Goal: Task Accomplishment & Management: Manage account settings

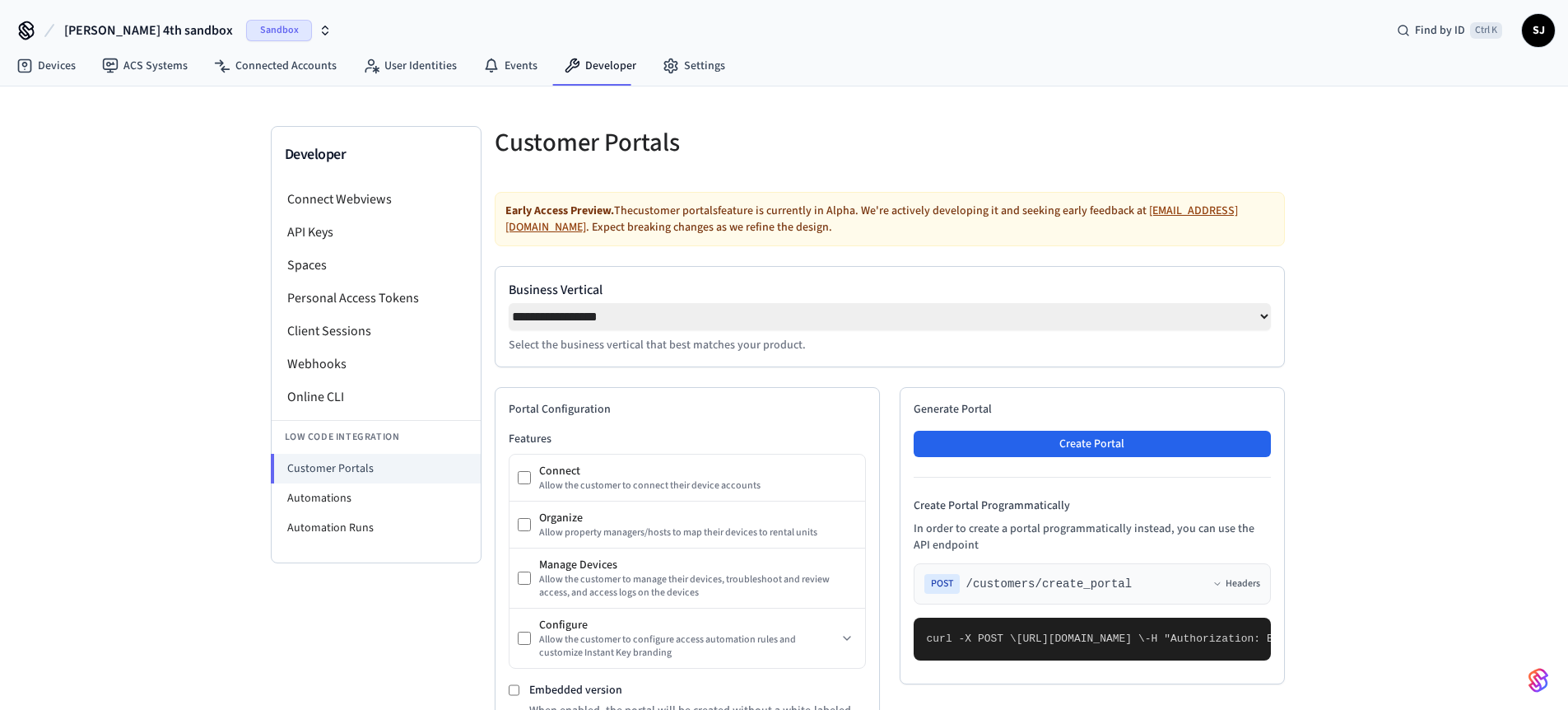
select select "**********"
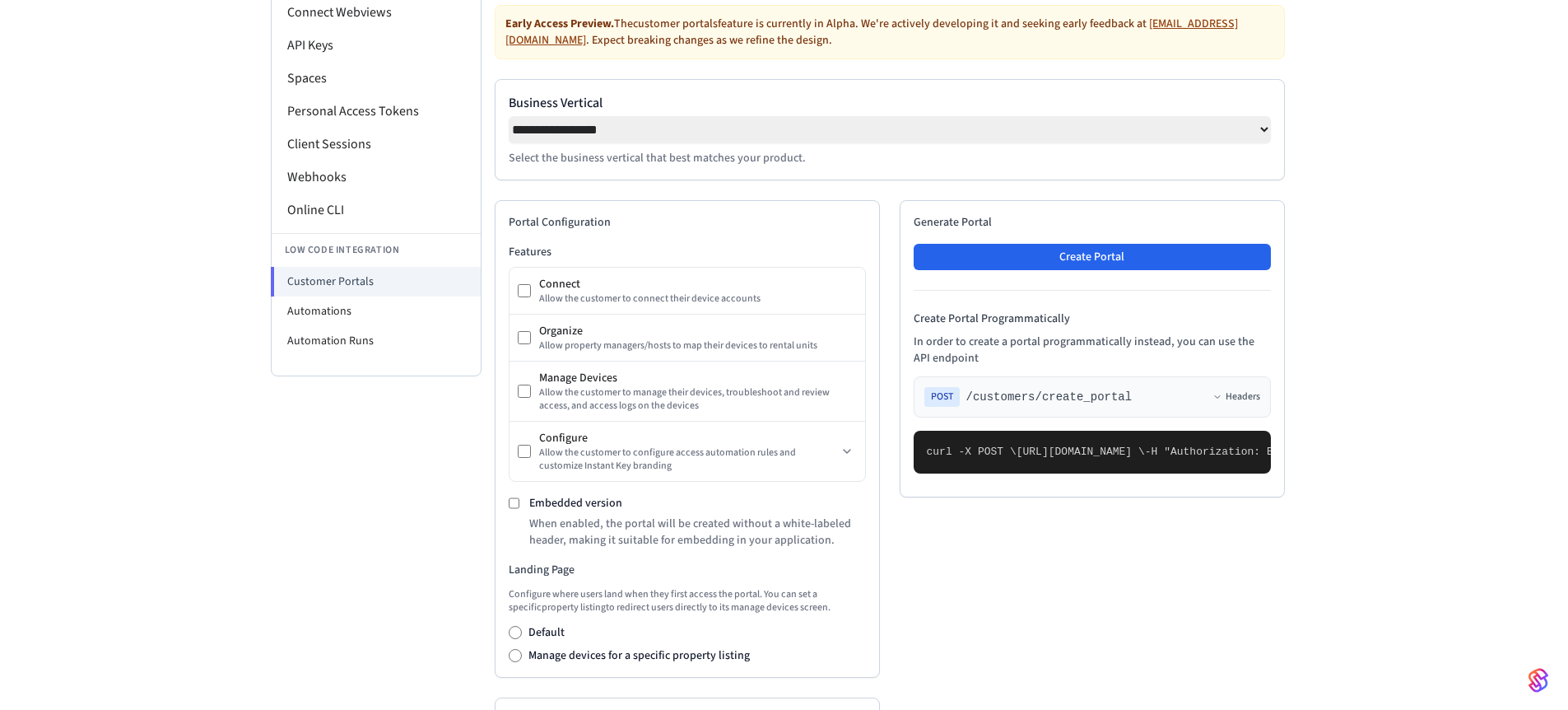
copy span "allow_access_automation_rule_customization"
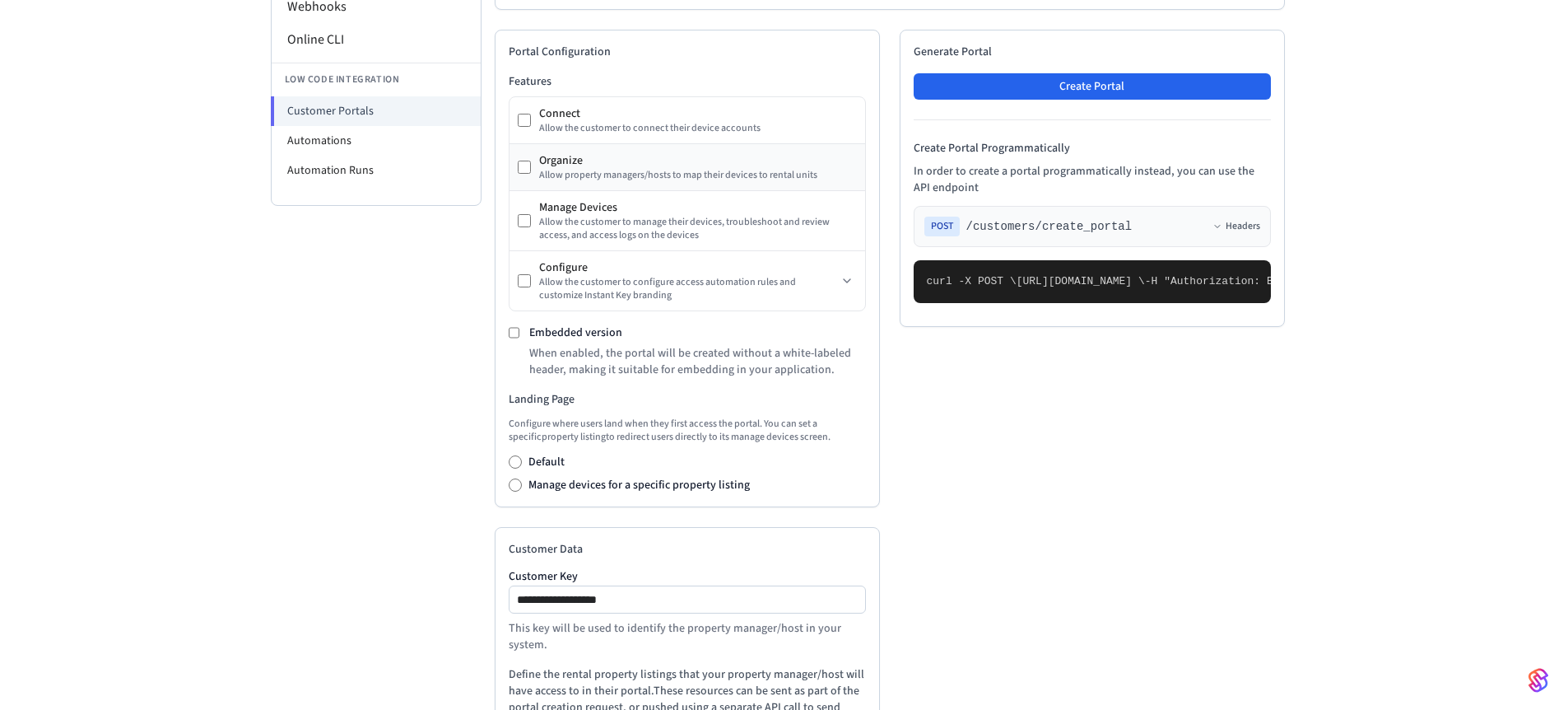
scroll to position [364, 0]
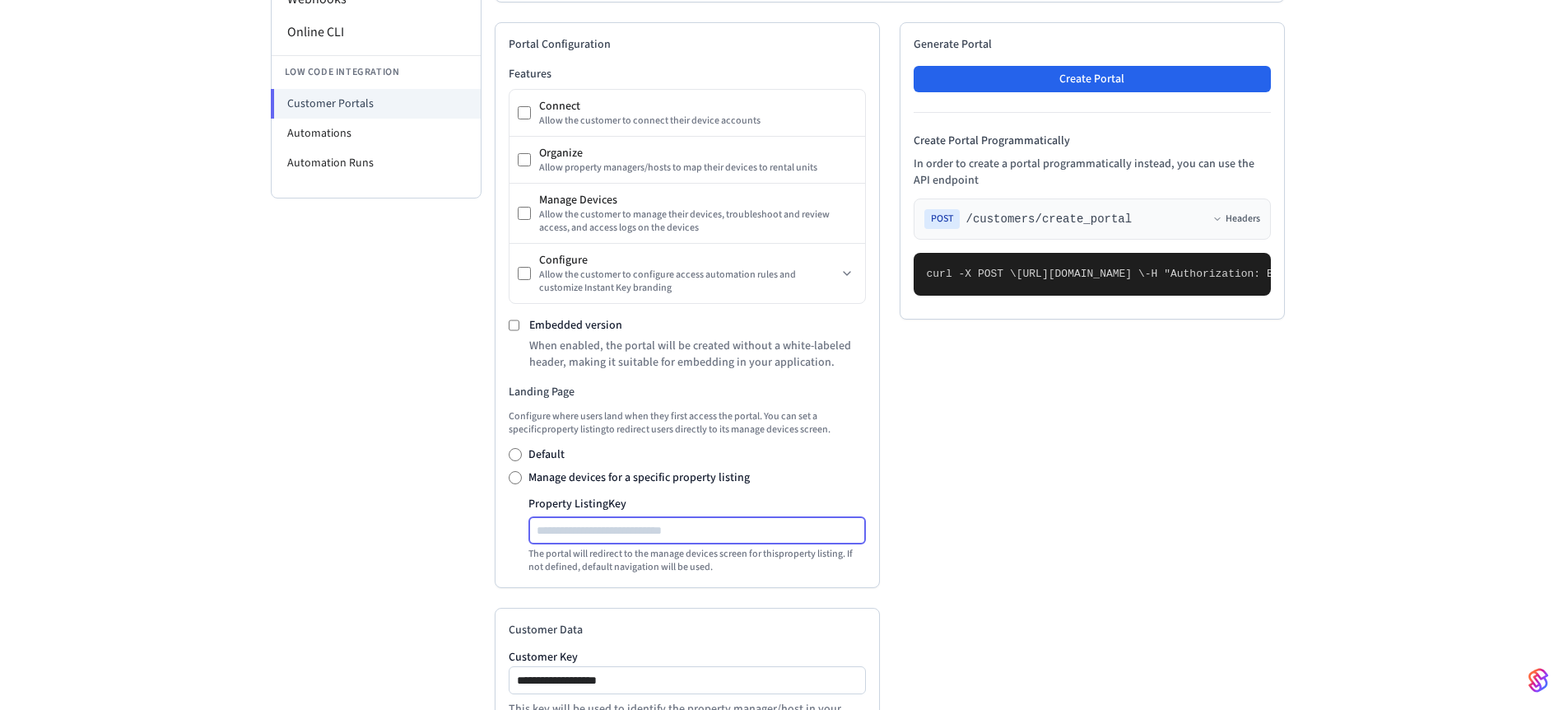
click at [581, 531] on input "Property Listing Key" at bounding box center [698, 530] width 336 height 20
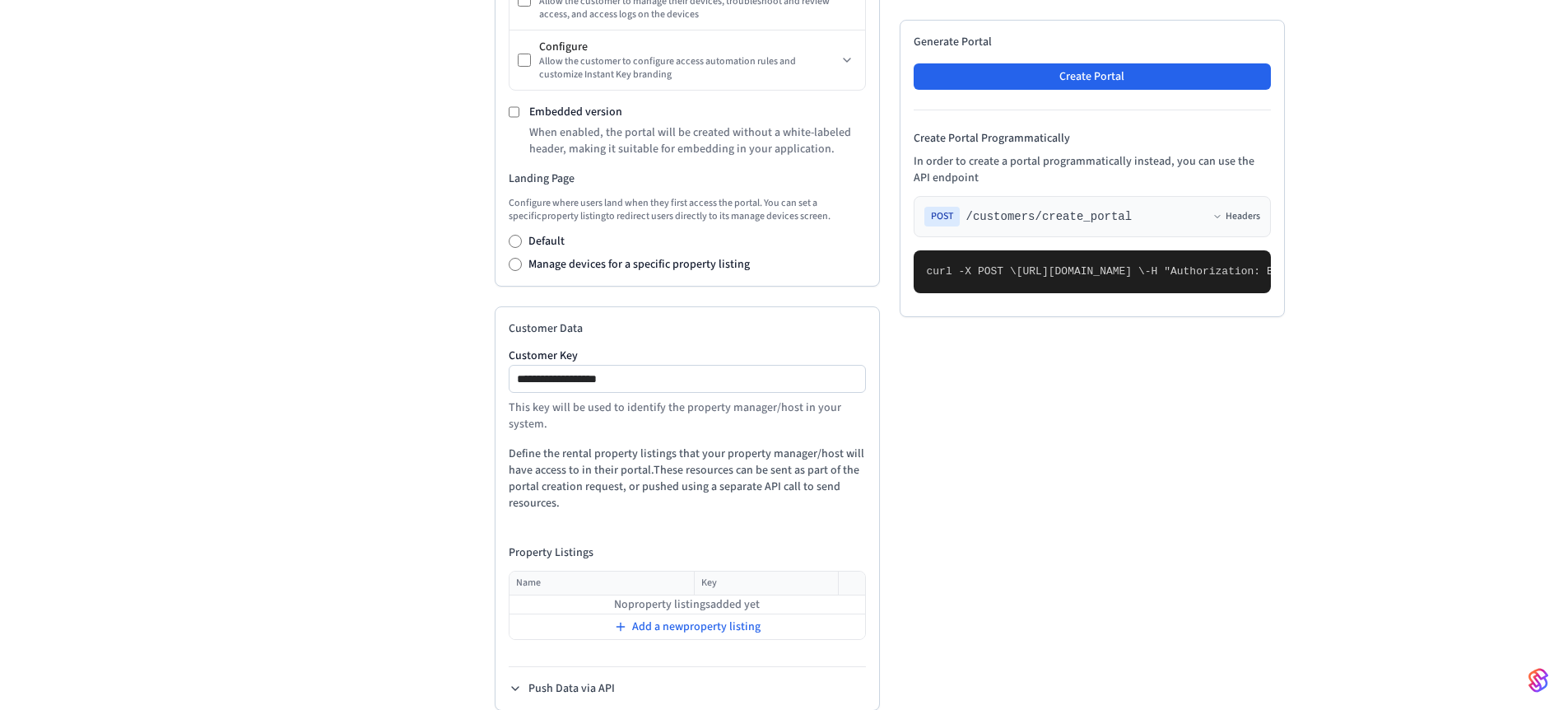
scroll to position [611, 0]
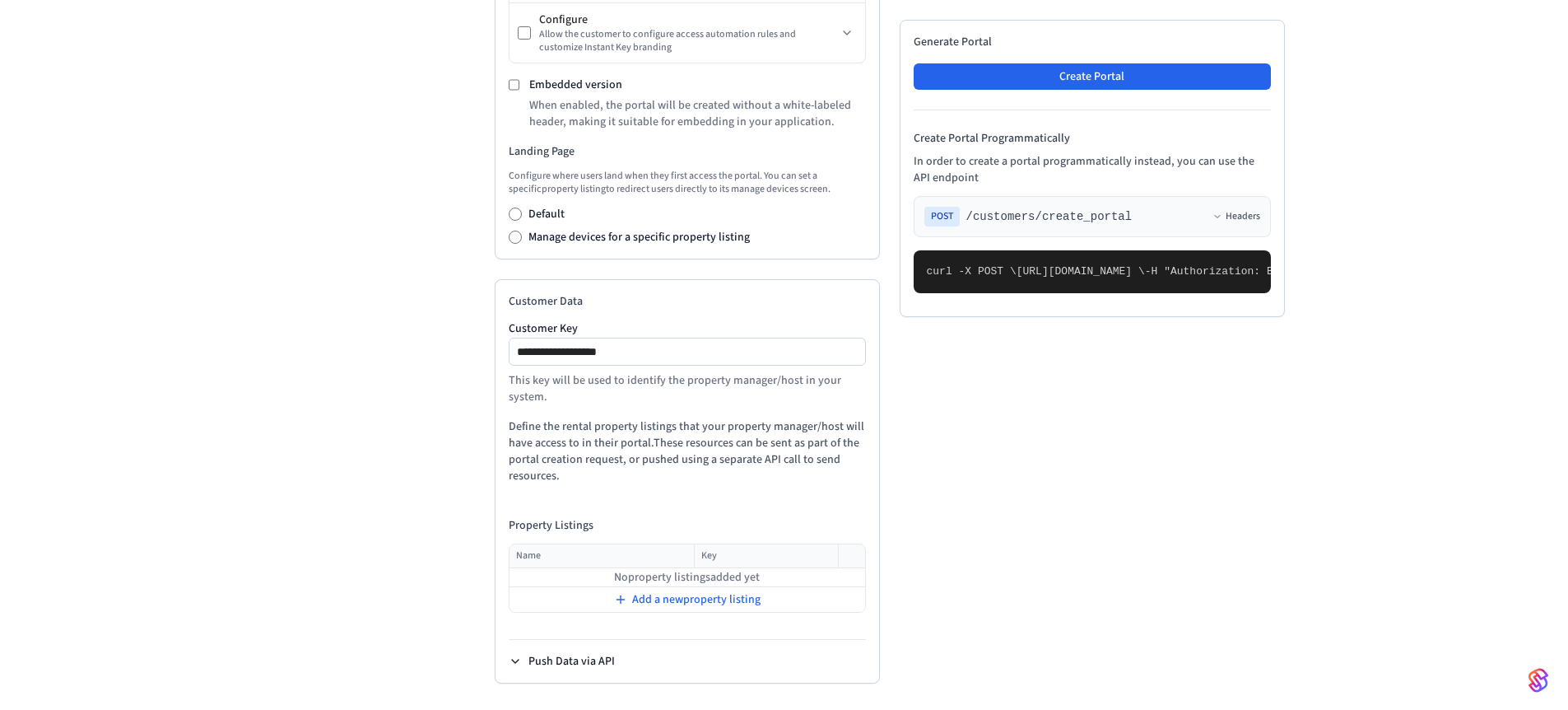
click at [582, 658] on button "Push Data via API" at bounding box center [561, 661] width 106 height 17
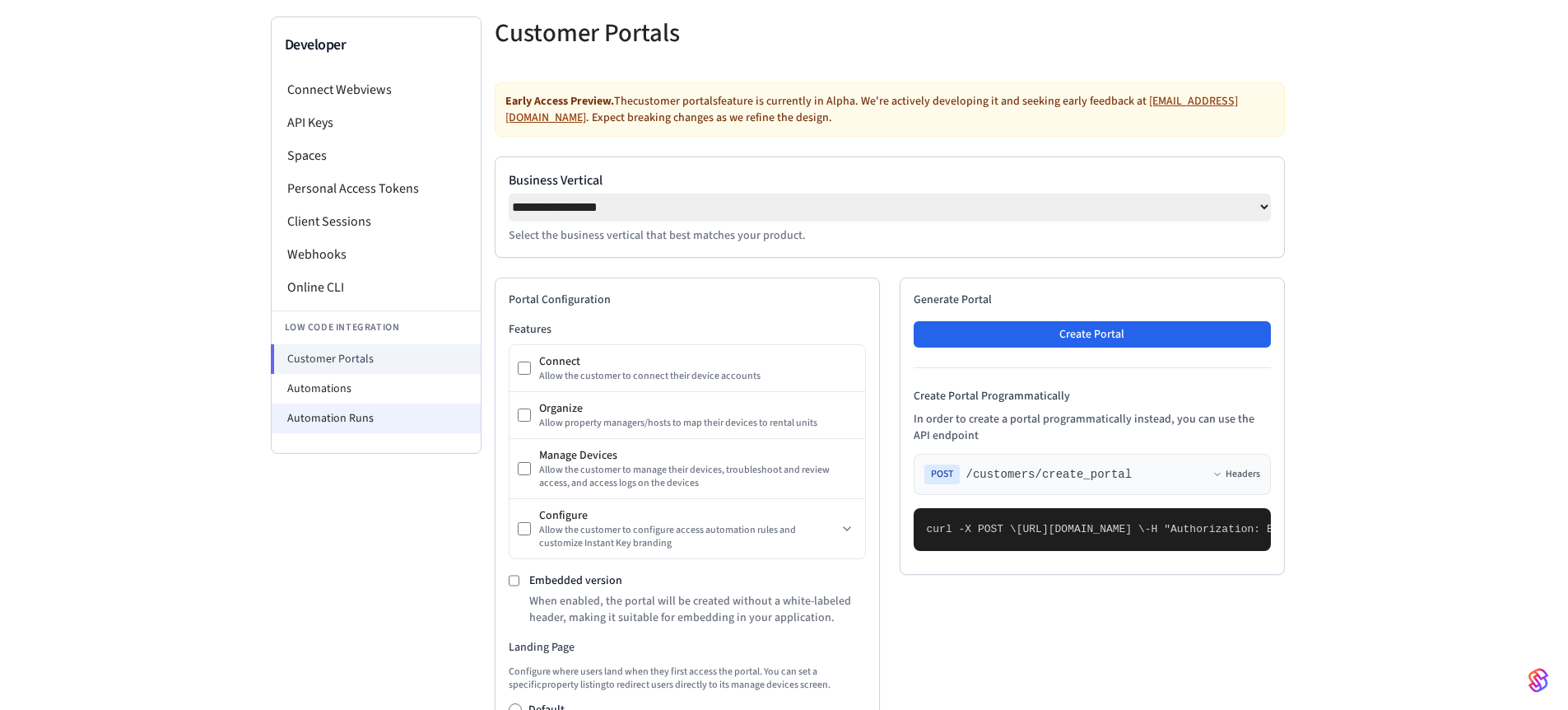
scroll to position [65, 0]
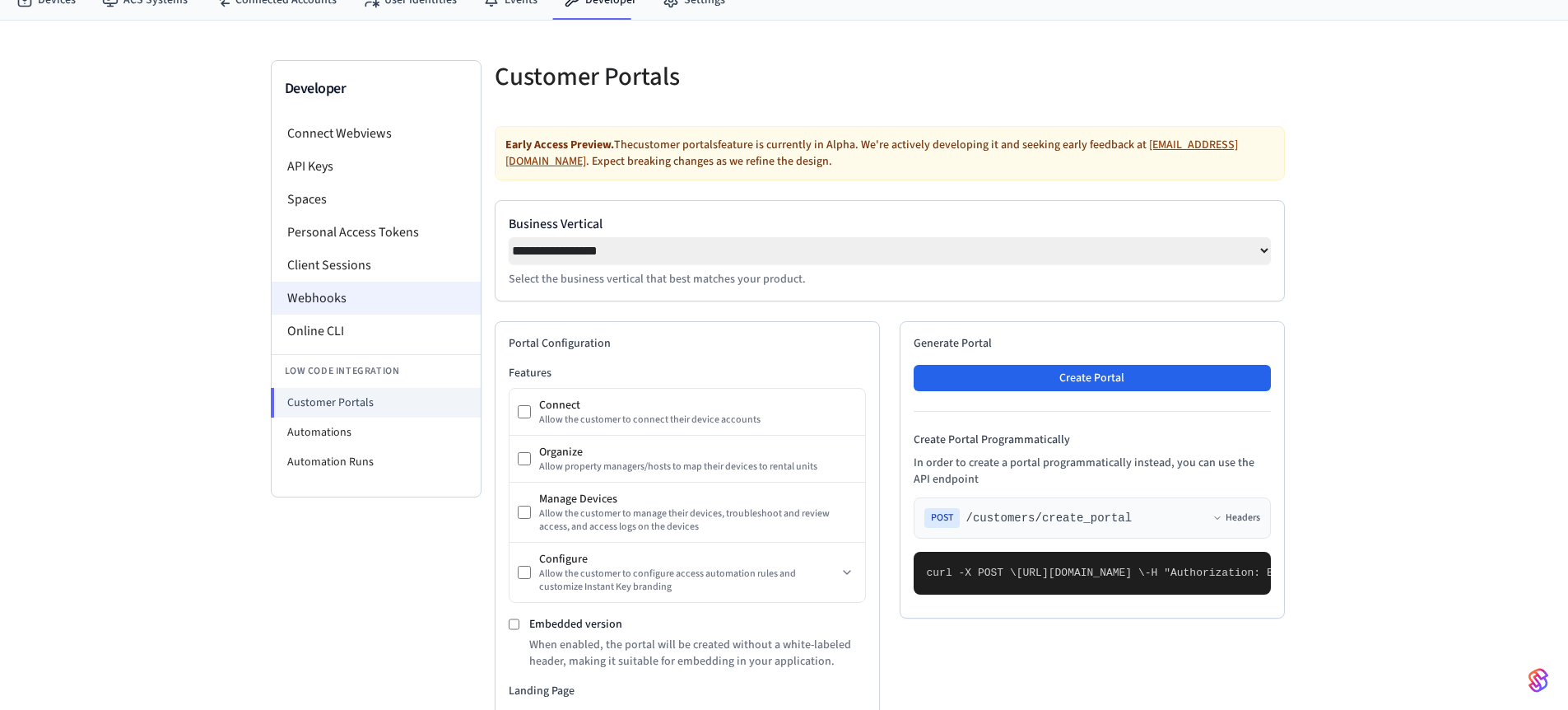
click at [310, 290] on li "Webhooks" at bounding box center [376, 298] width 209 height 33
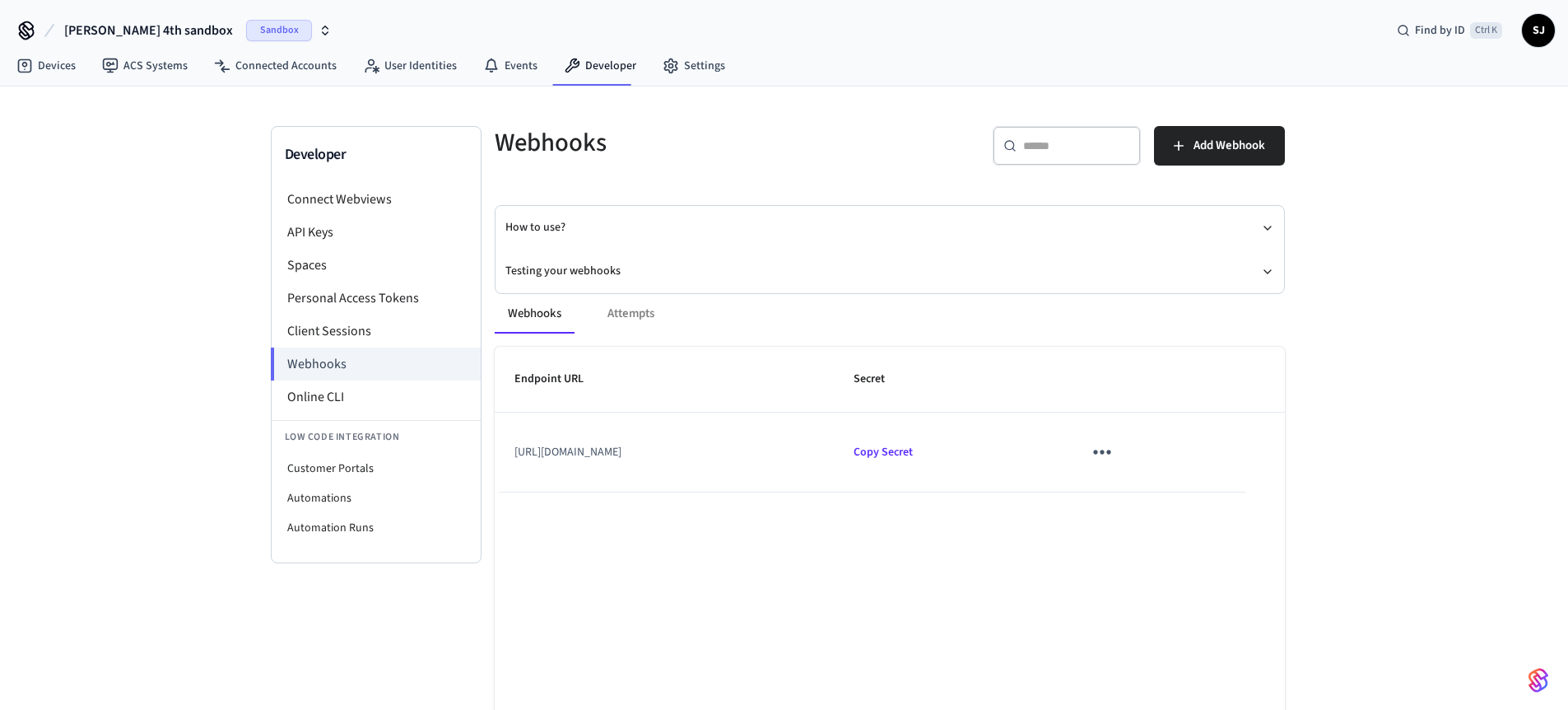
click at [1114, 445] on icon "sticky table" at bounding box center [1101, 451] width 25 height 25
click at [637, 307] on div at bounding box center [790, 355] width 1581 height 710
click at [637, 307] on div at bounding box center [784, 355] width 1568 height 710
click at [637, 307] on body "[PERSON_NAME] 4th sandbox Sandbox Find by ID Ctrl K SJ Devices ACS Systems Conn…" at bounding box center [784, 385] width 1568 height 771
click at [625, 318] on div "Webhooks Attempts" at bounding box center [889, 313] width 790 height 39
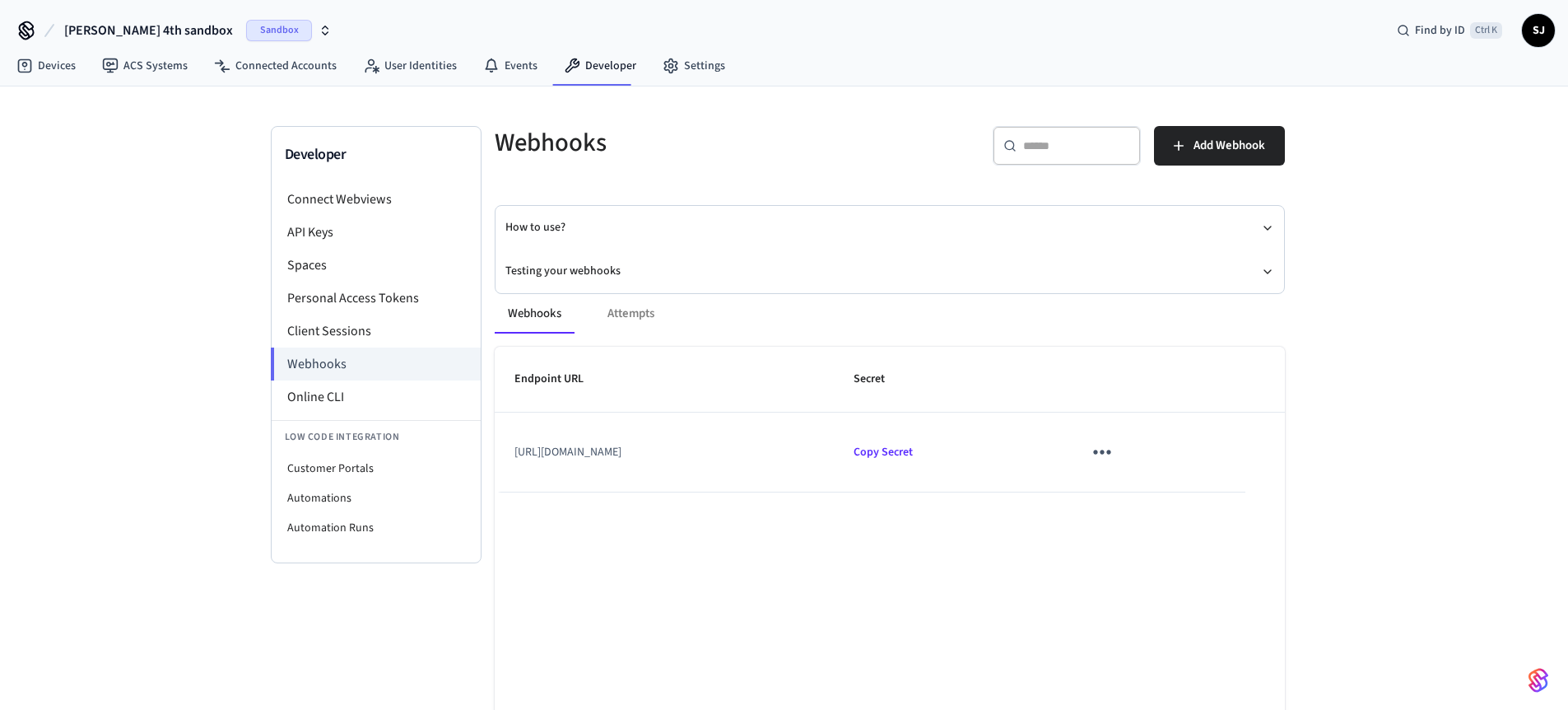
click at [627, 316] on div "Webhooks Attempts" at bounding box center [889, 313] width 790 height 39
drag, startPoint x: 627, startPoint y: 316, endPoint x: 618, endPoint y: 301, distance: 17.5
click at [618, 301] on div "Webhooks Attempts" at bounding box center [889, 313] width 790 height 39
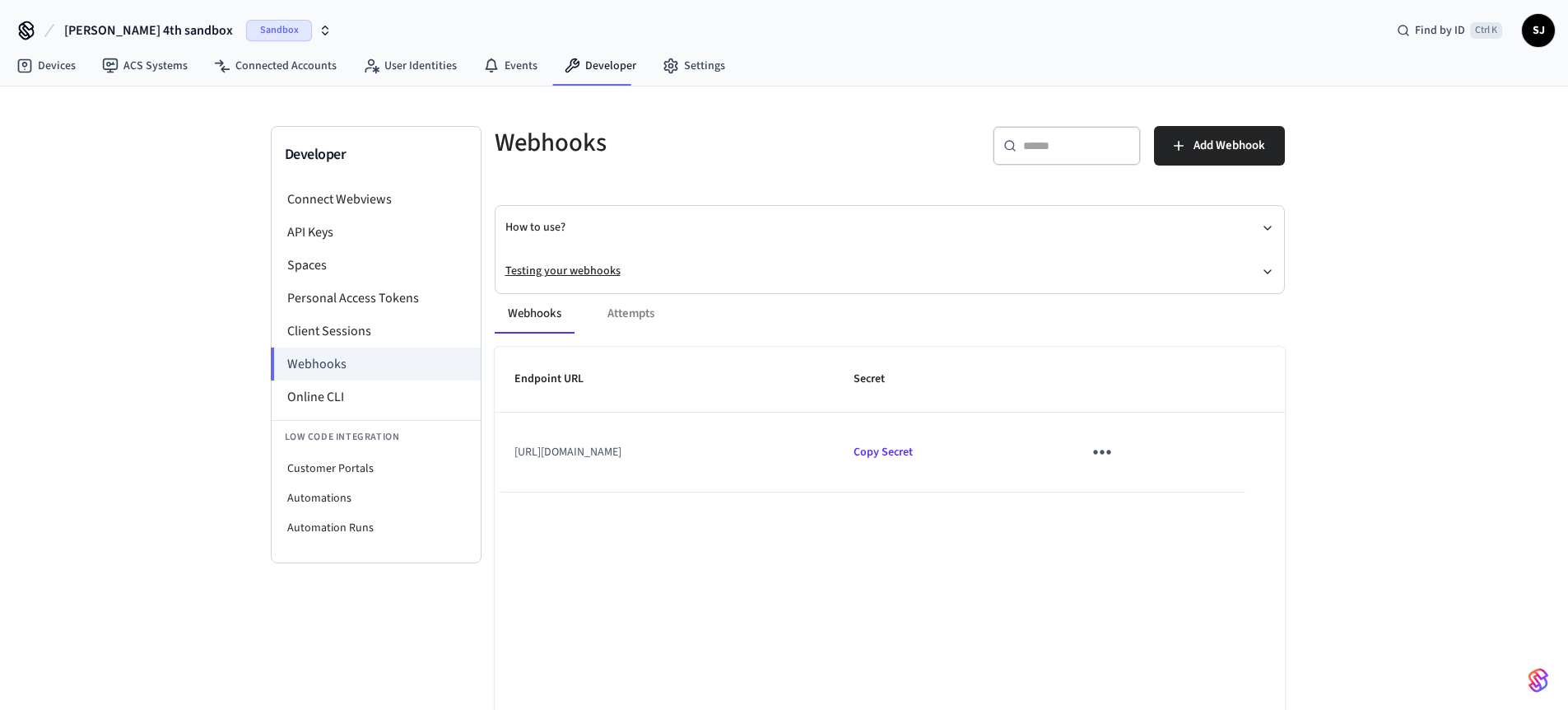
click at [583, 266] on button "Testing your webhooks" at bounding box center [889, 271] width 768 height 44
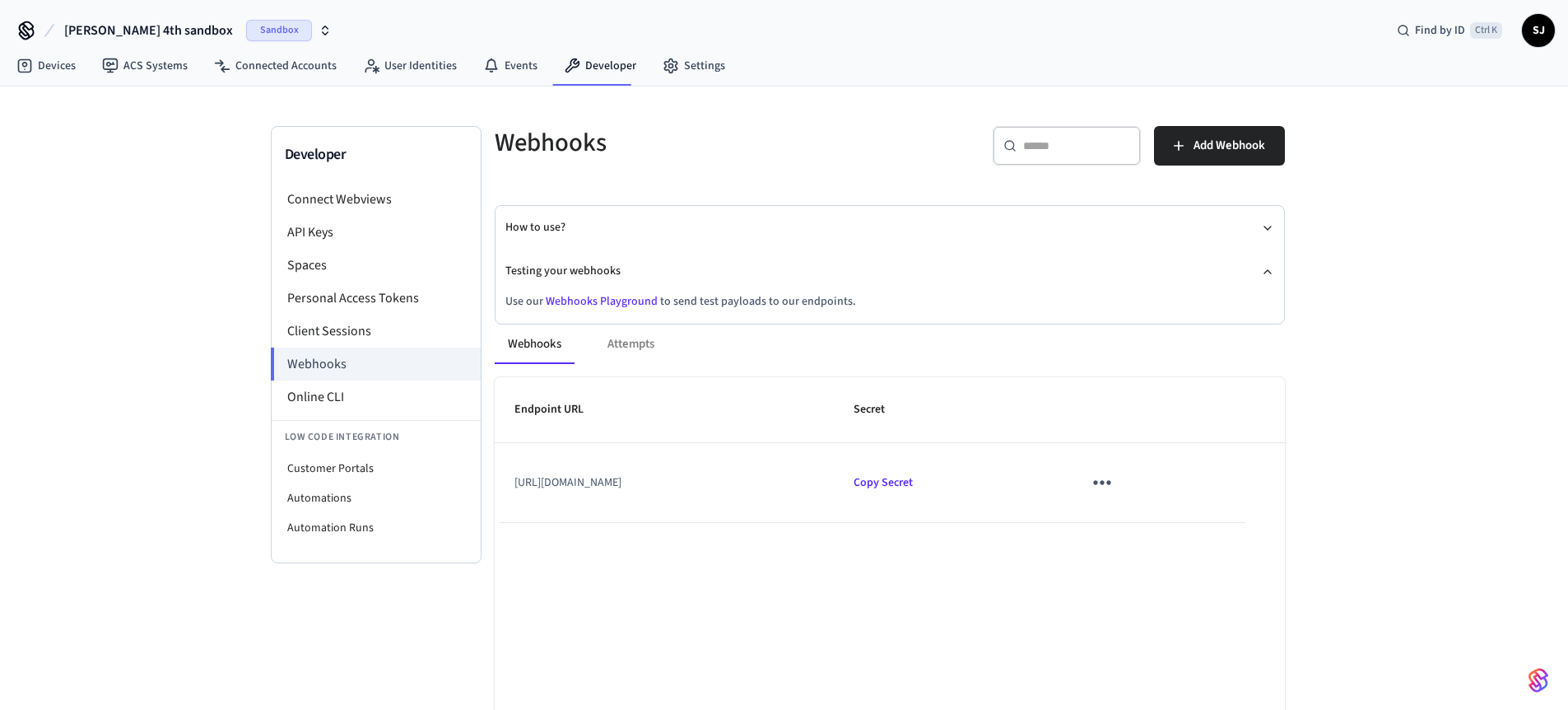
click at [608, 305] on div "Webhooks Attempts Endpoint URL Secret [URL][DOMAIN_NAME] Copy Secret Rows per p…" at bounding box center [880, 589] width 810 height 569
click at [611, 302] on link "Webhooks Playground" at bounding box center [601, 301] width 112 height 17
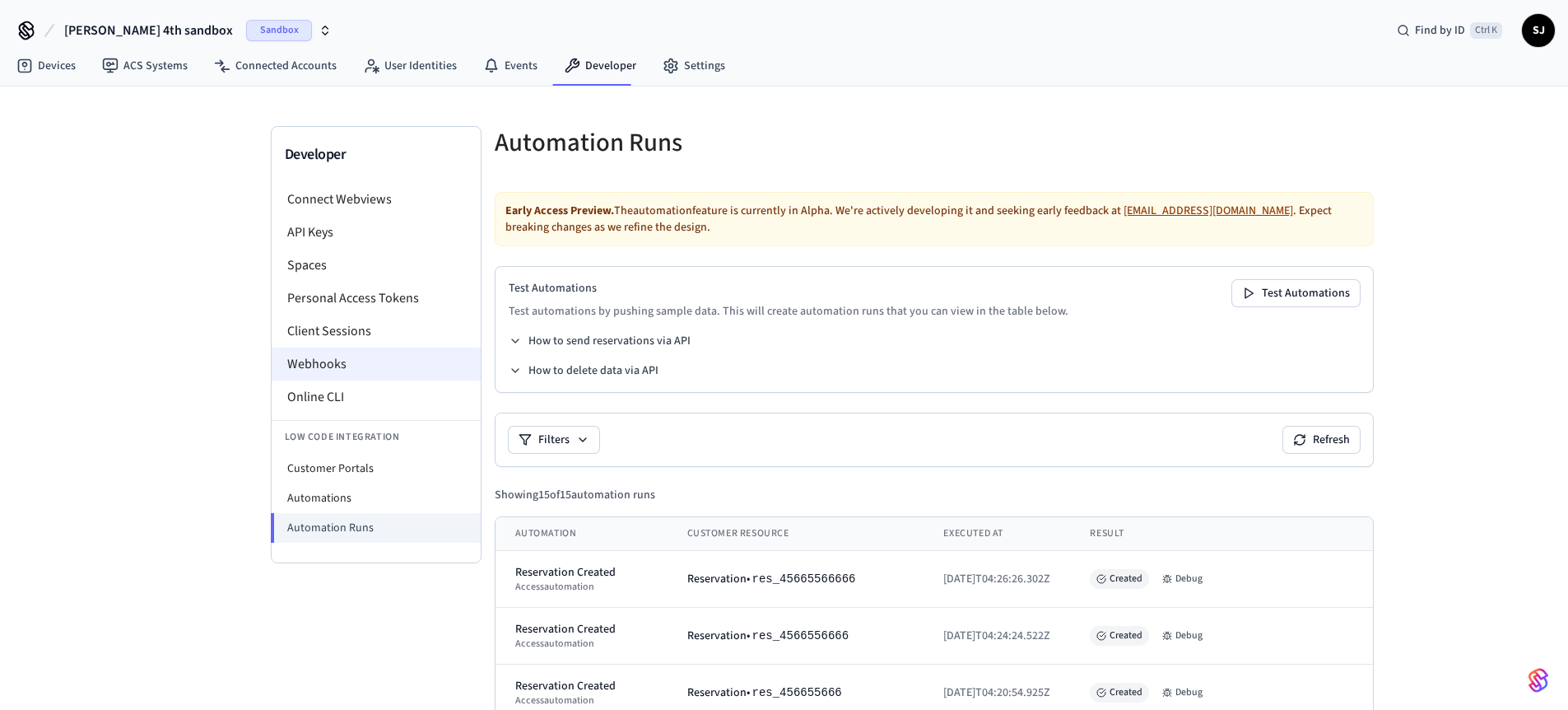
click at [365, 357] on li "Webhooks" at bounding box center [376, 364] width 209 height 33
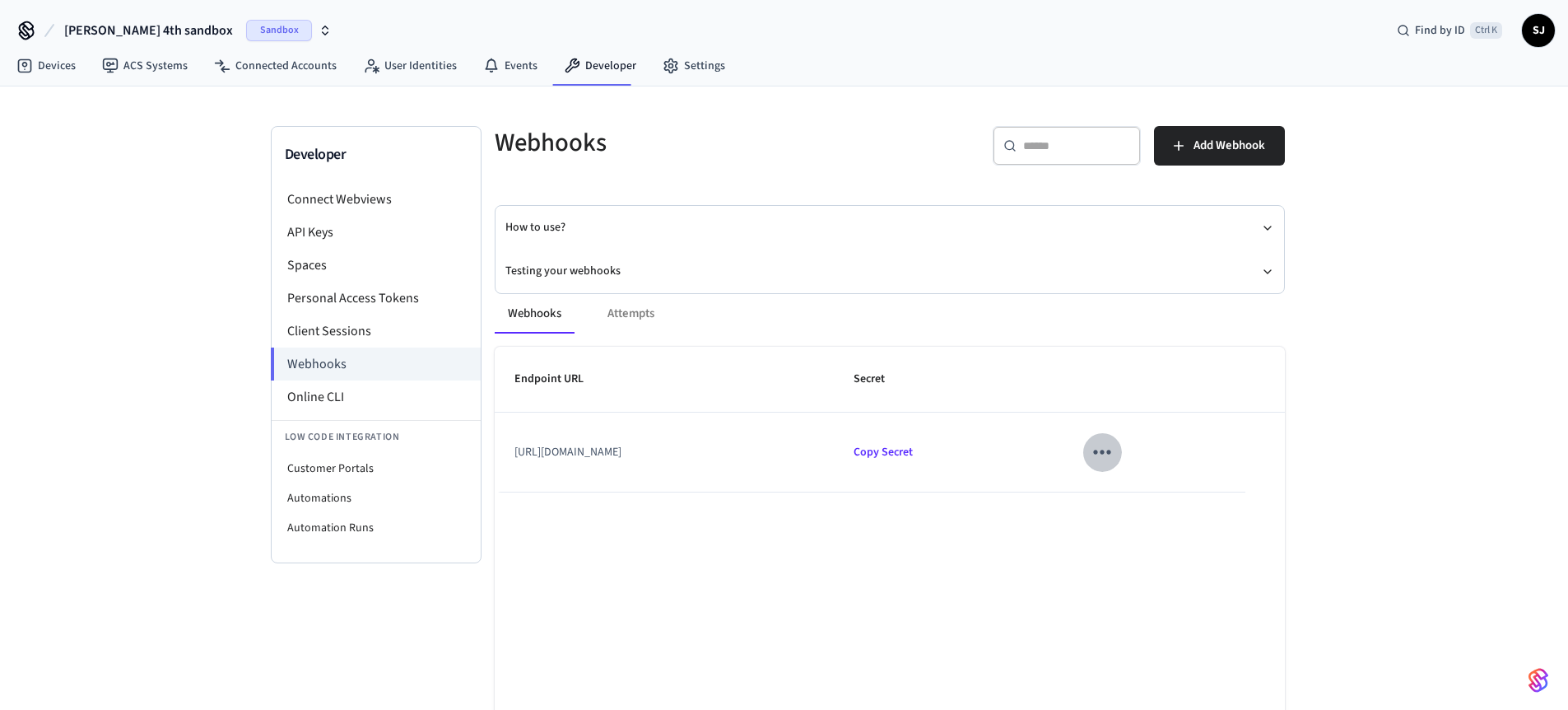
click at [1114, 453] on icon "sticky table" at bounding box center [1101, 451] width 25 height 25
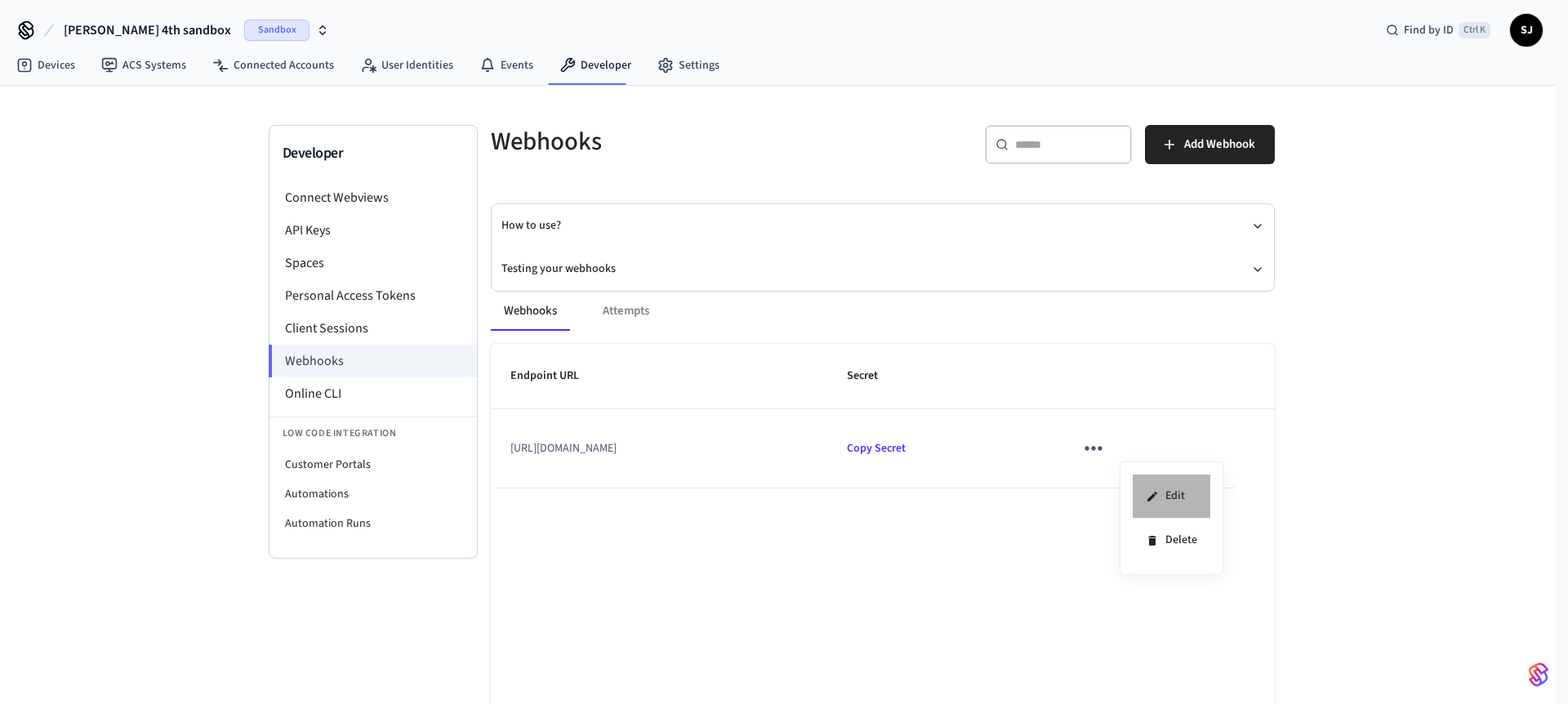
click at [1181, 492] on li "Edit" at bounding box center [1171, 497] width 77 height 45
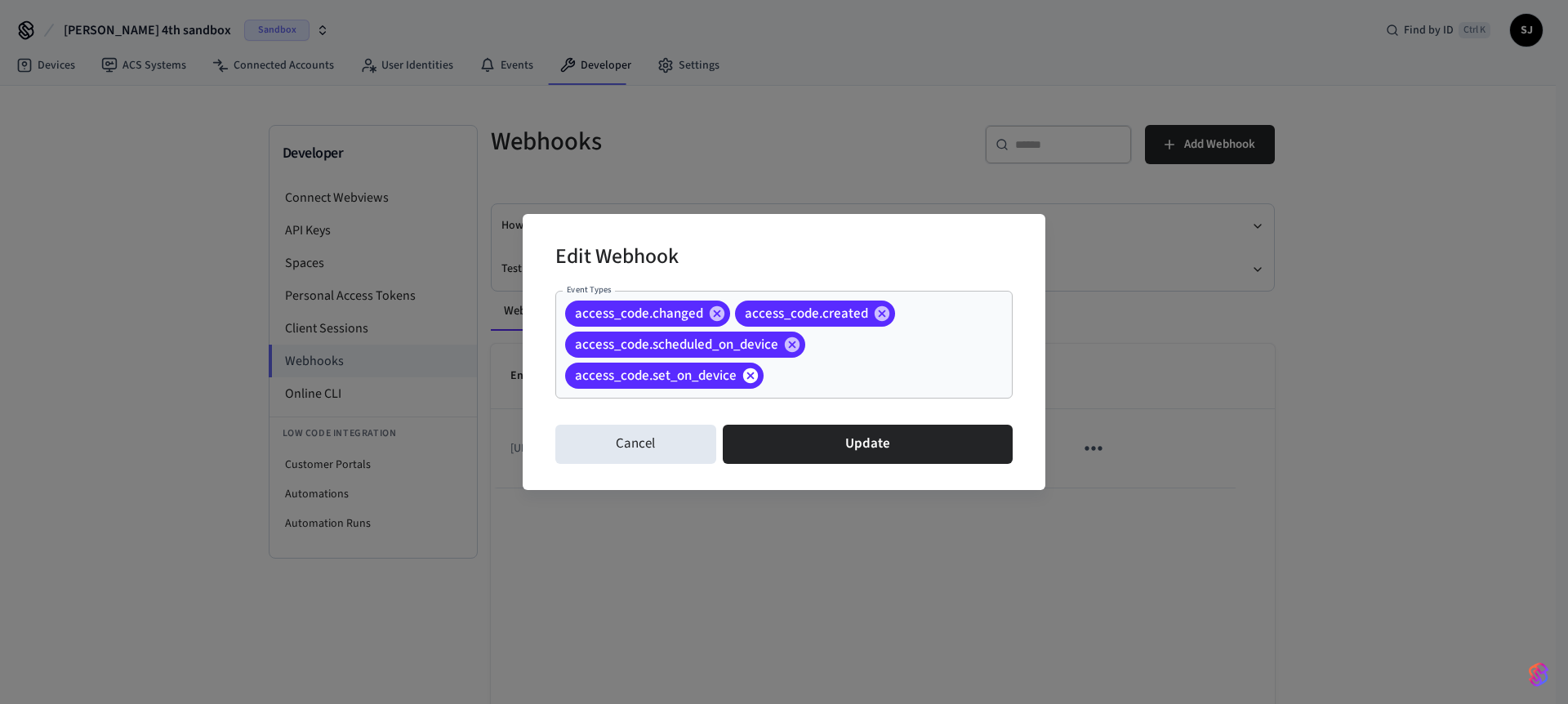
click at [751, 378] on icon at bounding box center [750, 374] width 15 height 15
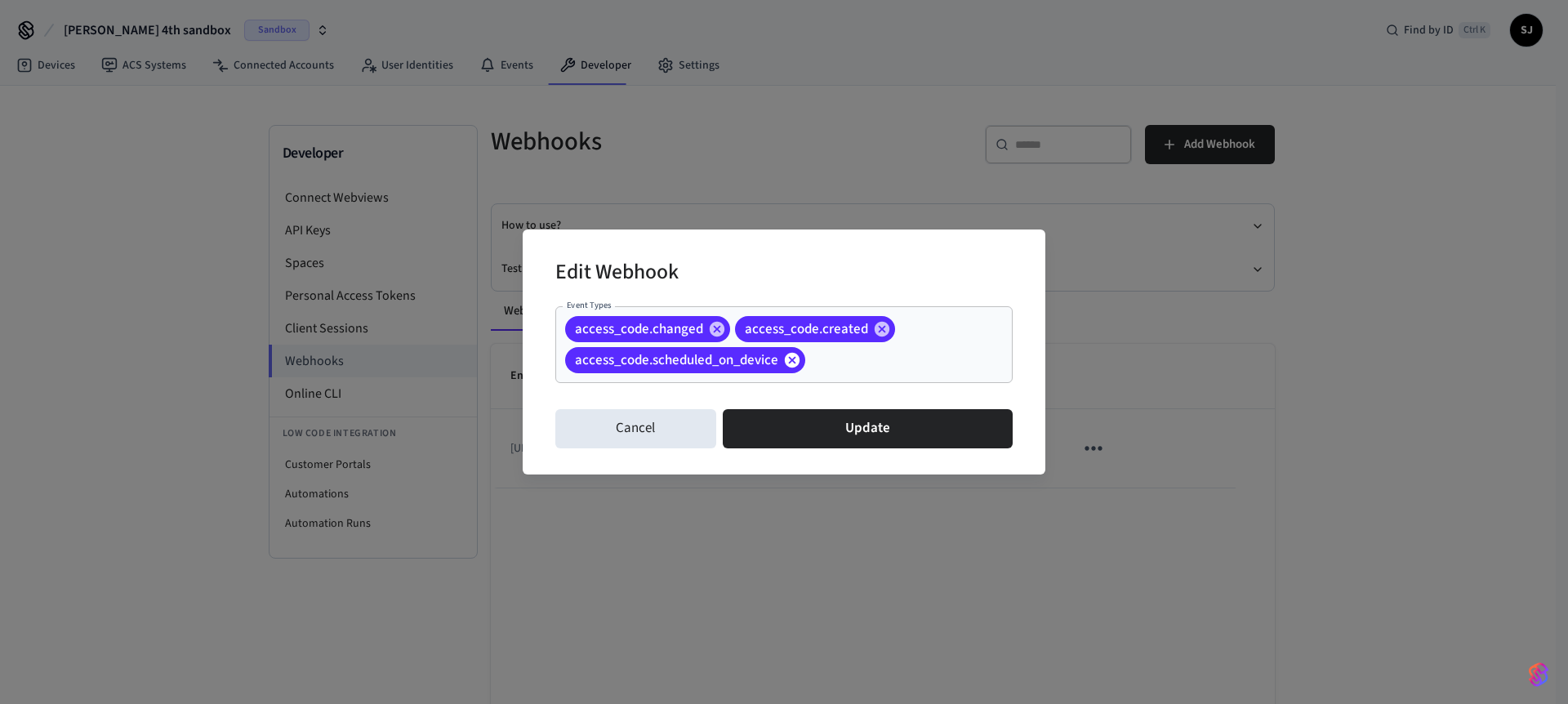
click at [798, 359] on icon at bounding box center [791, 358] width 15 height 15
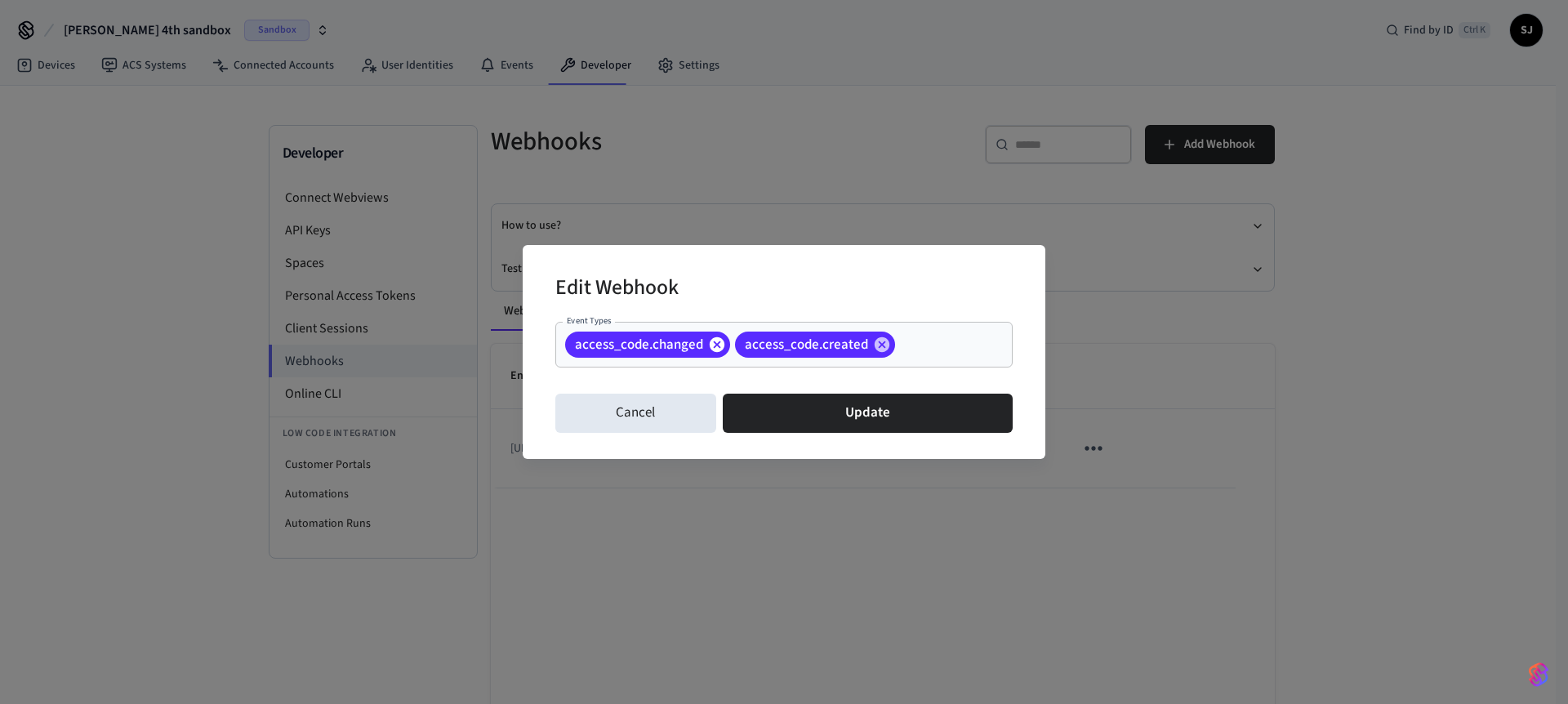
click at [708, 350] on icon at bounding box center [717, 344] width 18 height 18
click at [715, 349] on icon at bounding box center [712, 343] width 15 height 15
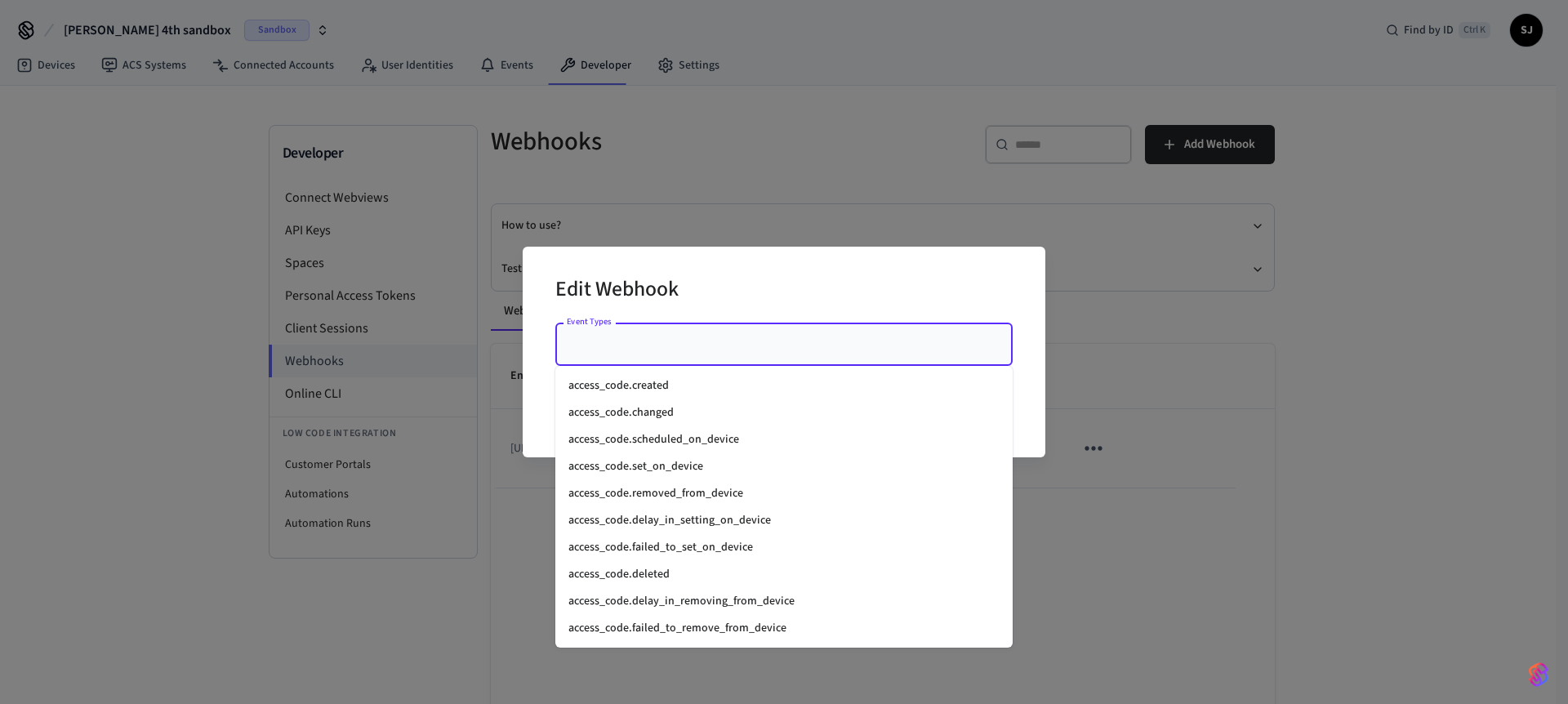
click at [653, 345] on input "Event Types" at bounding box center [772, 345] width 418 height 29
paste input "**********"
type input "**********"
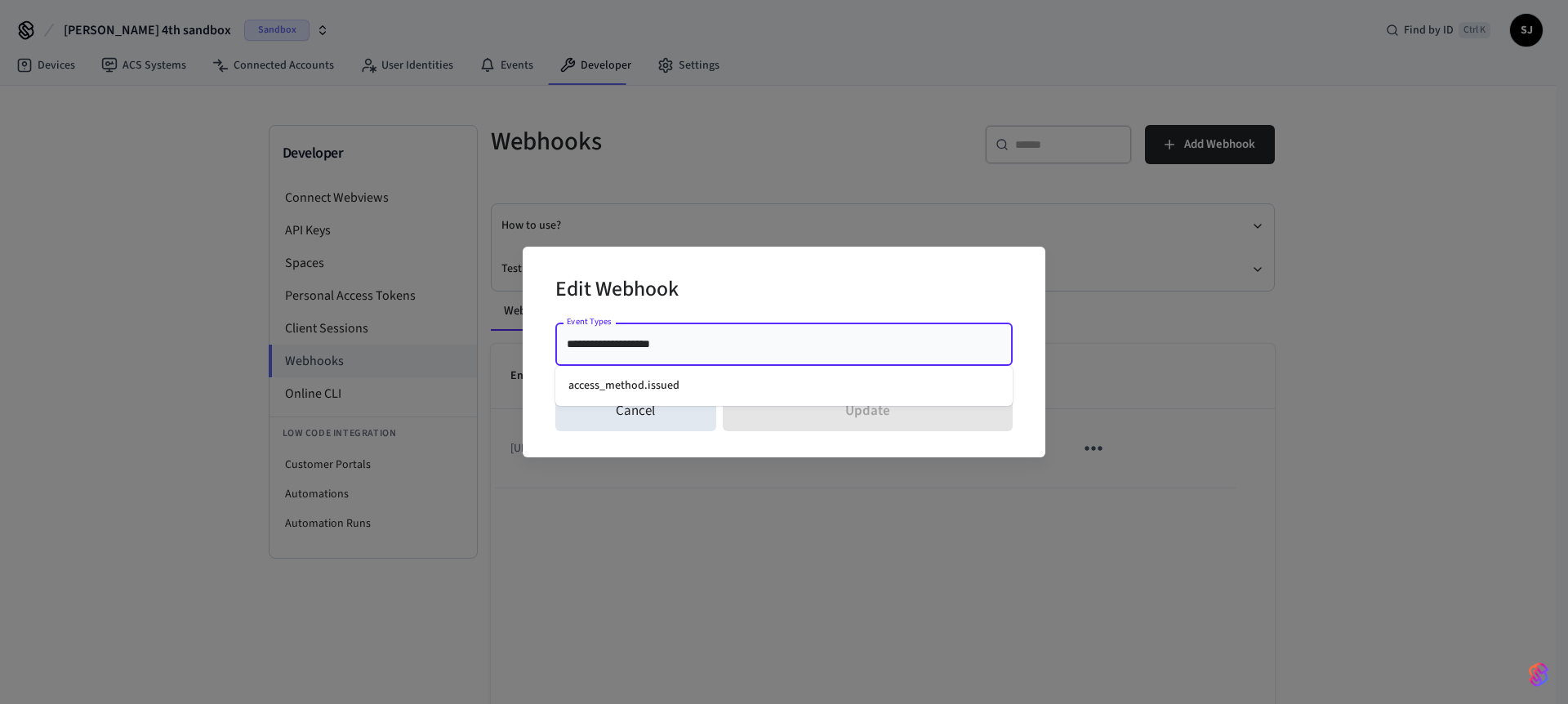
click at [625, 383] on li "access_method.issued" at bounding box center [784, 385] width 457 height 27
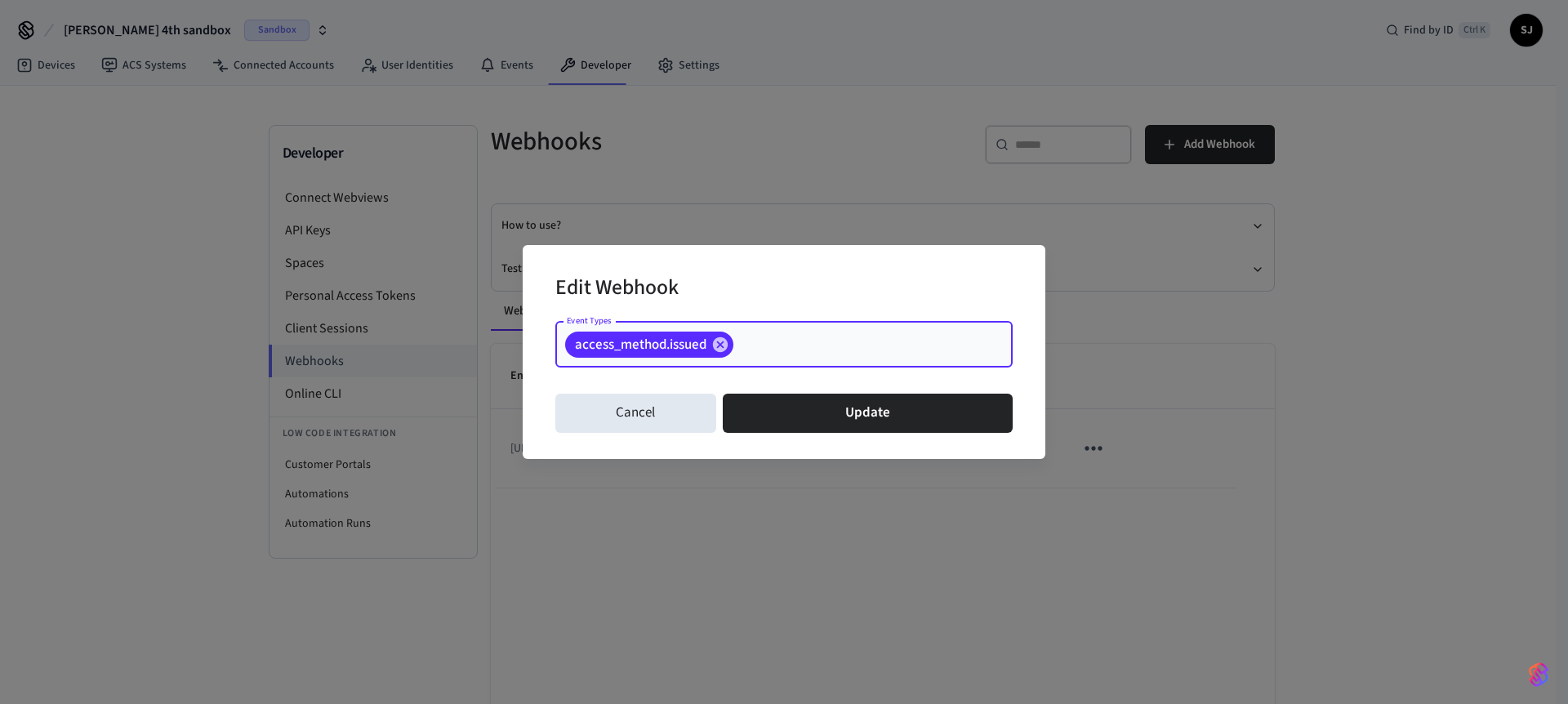
paste input "**********"
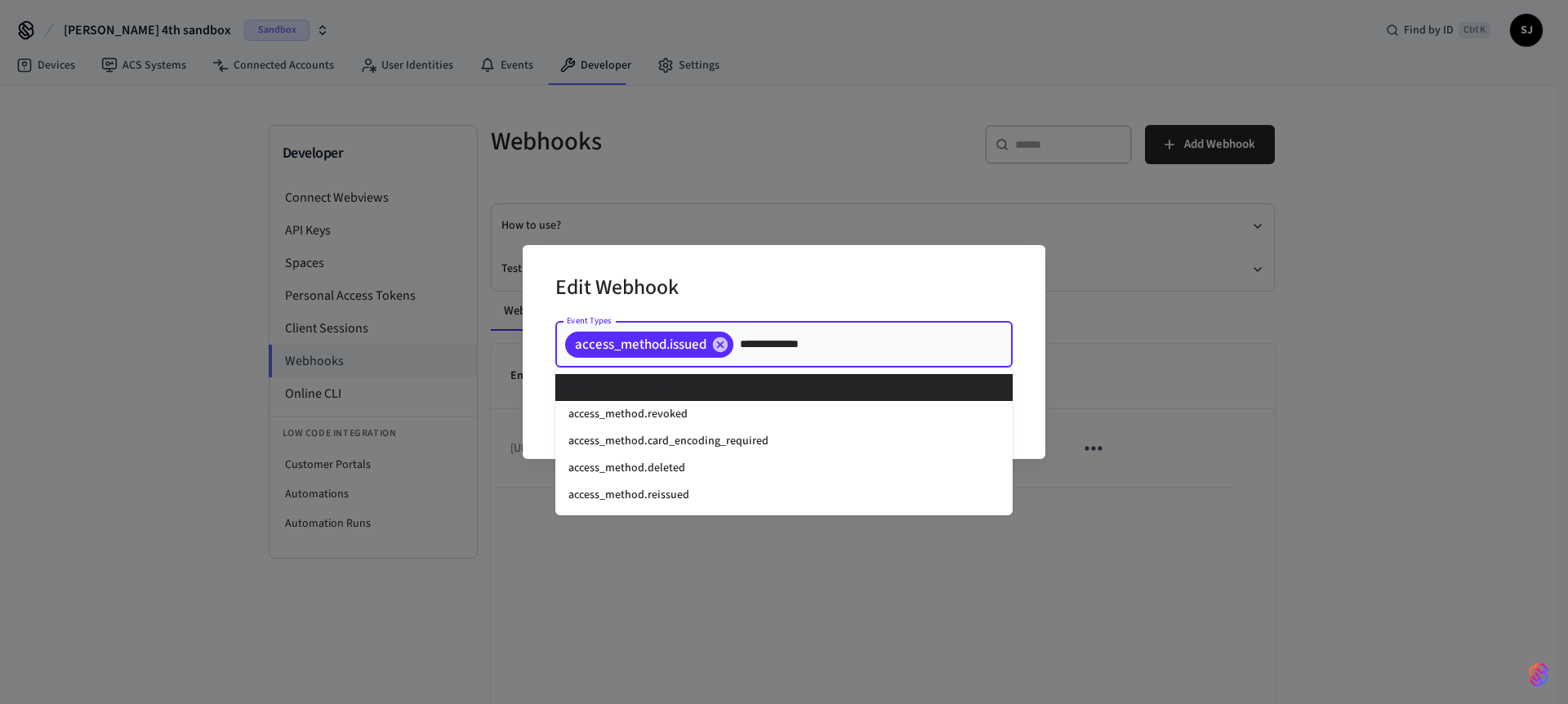
type input "**********"
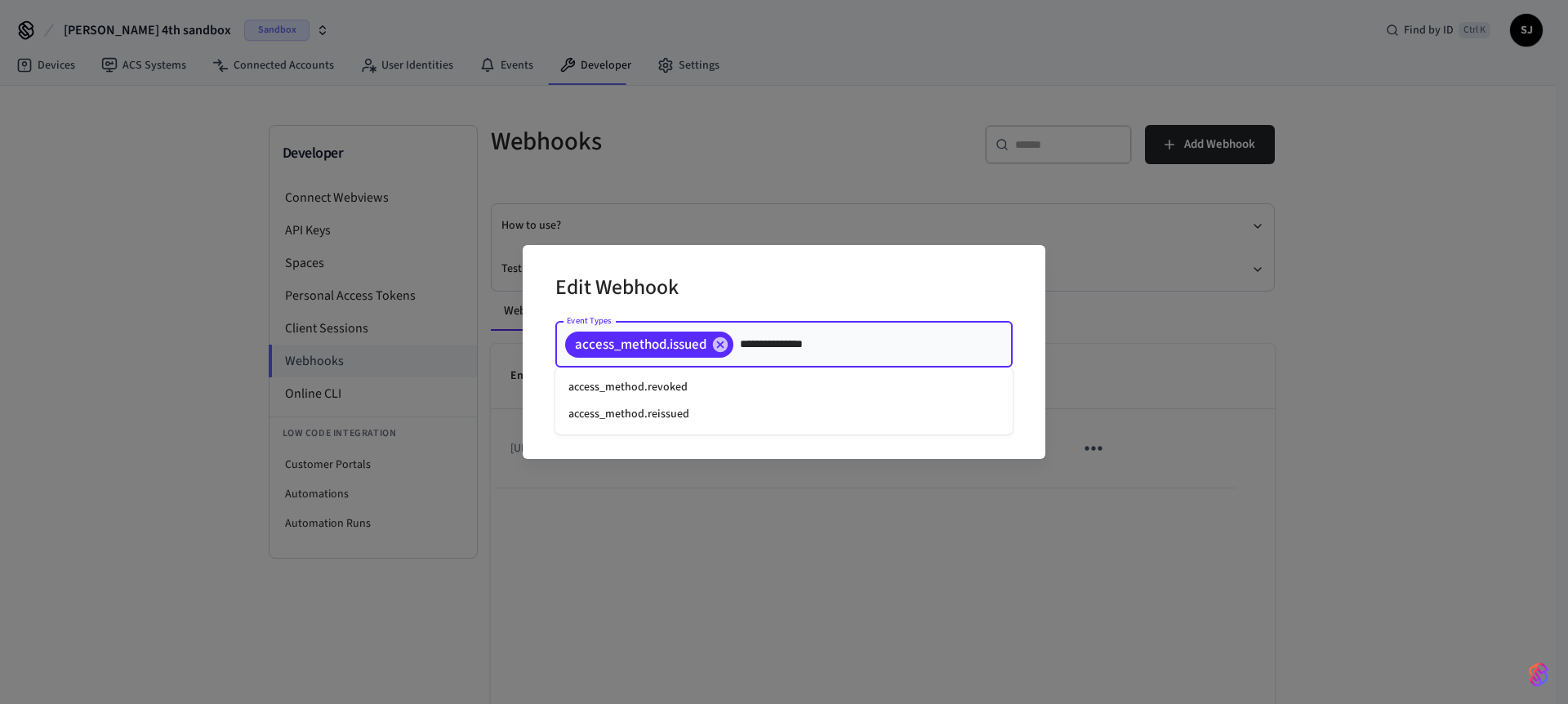
click at [686, 411] on li "access_method.reissued" at bounding box center [784, 414] width 457 height 27
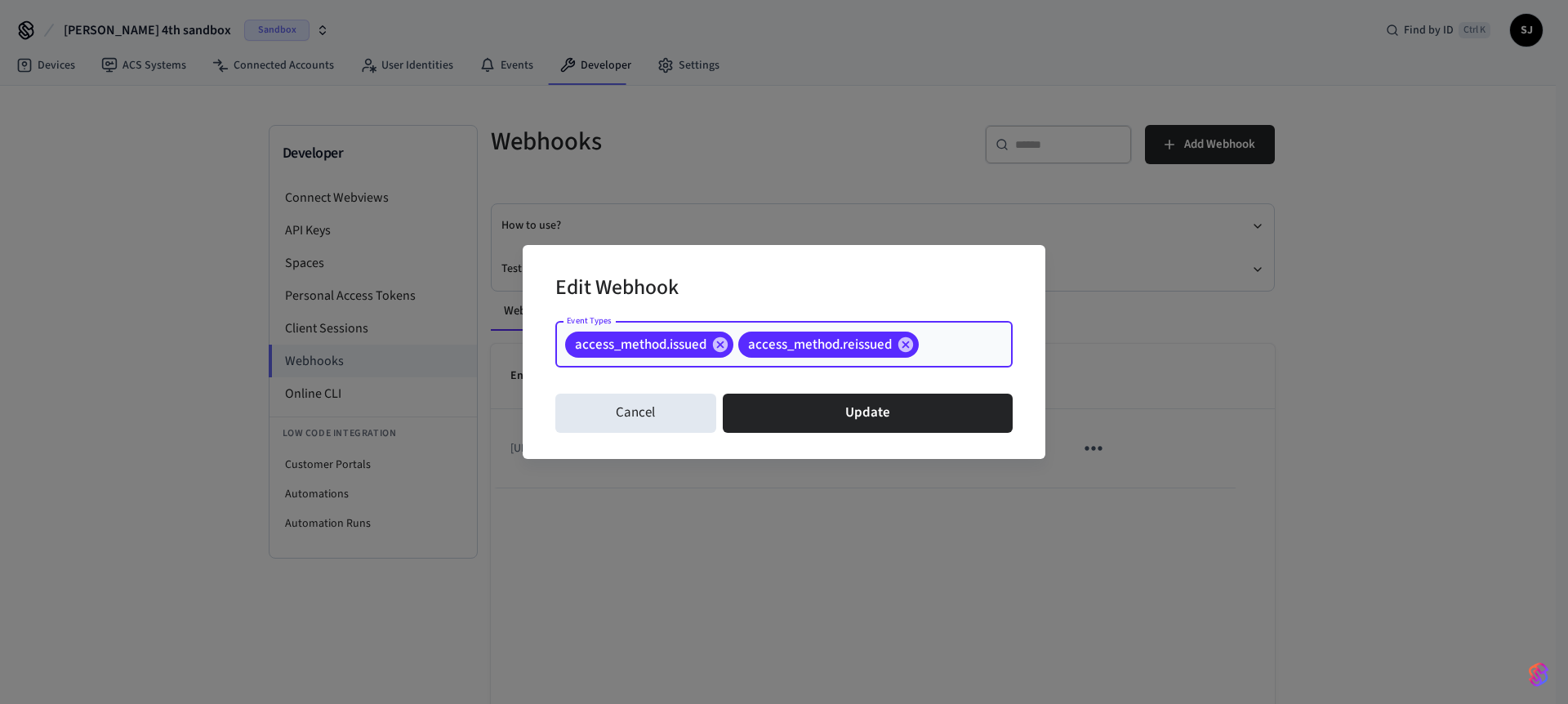
click at [977, 336] on div "access_method.issued access_method.reissued Event Types" at bounding box center [784, 344] width 457 height 46
paste input "**********"
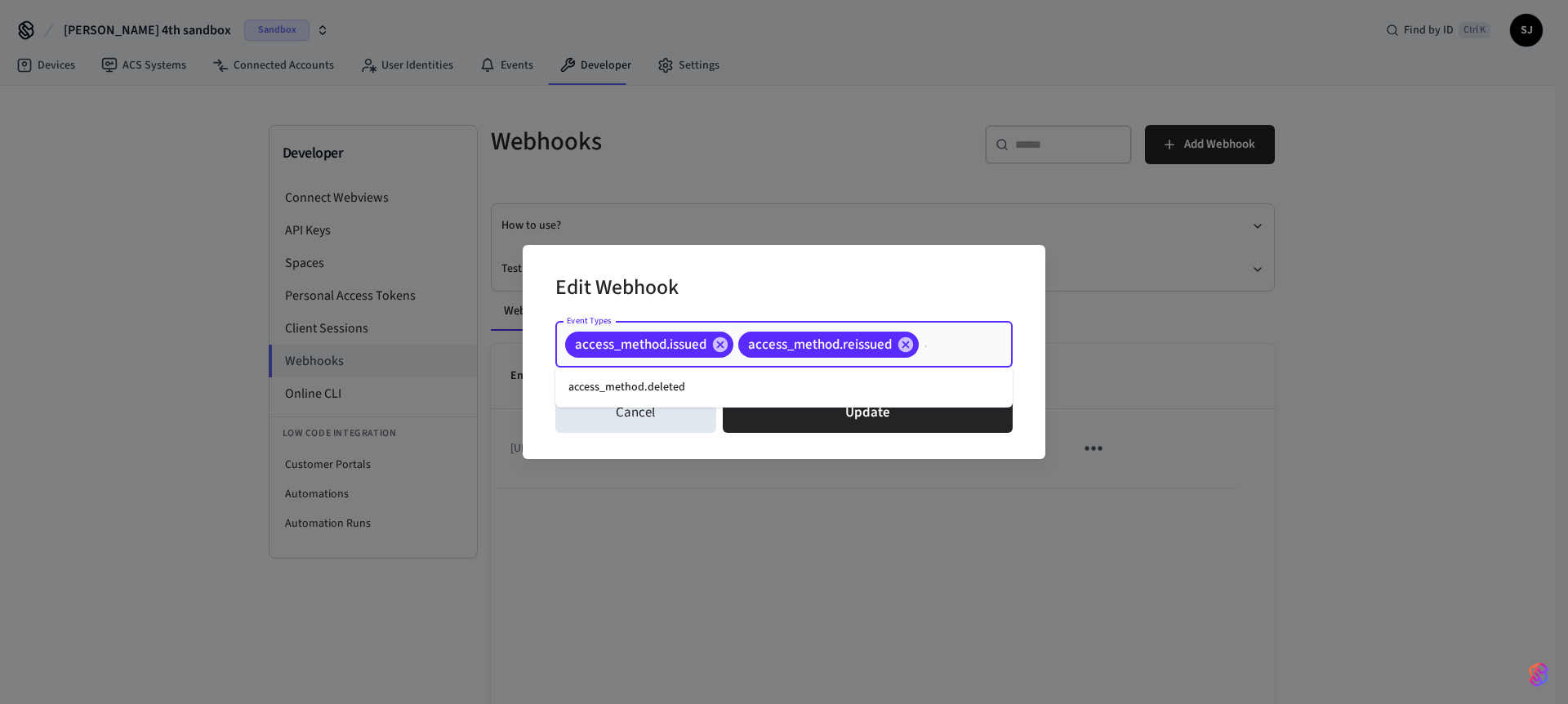
scroll to position [0, 45]
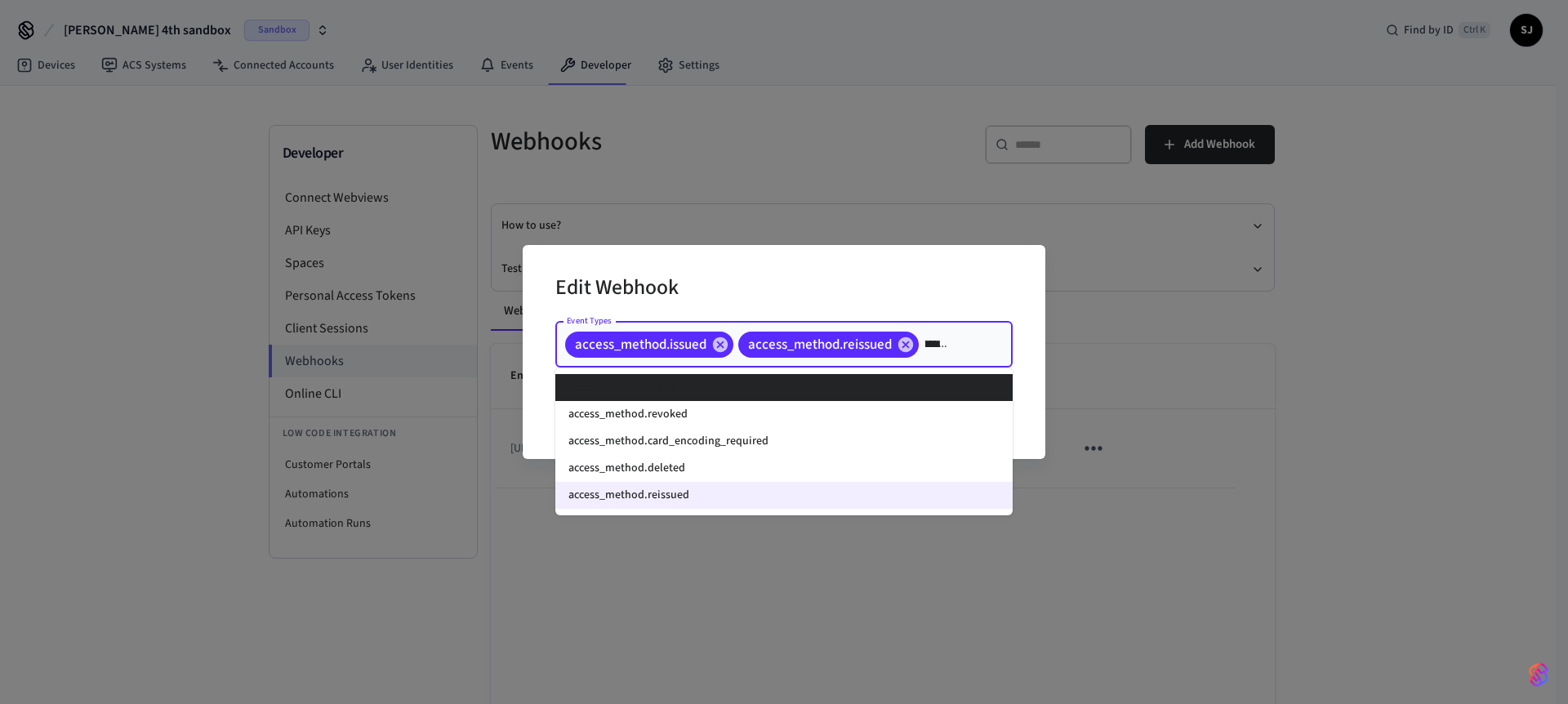
type input "********"
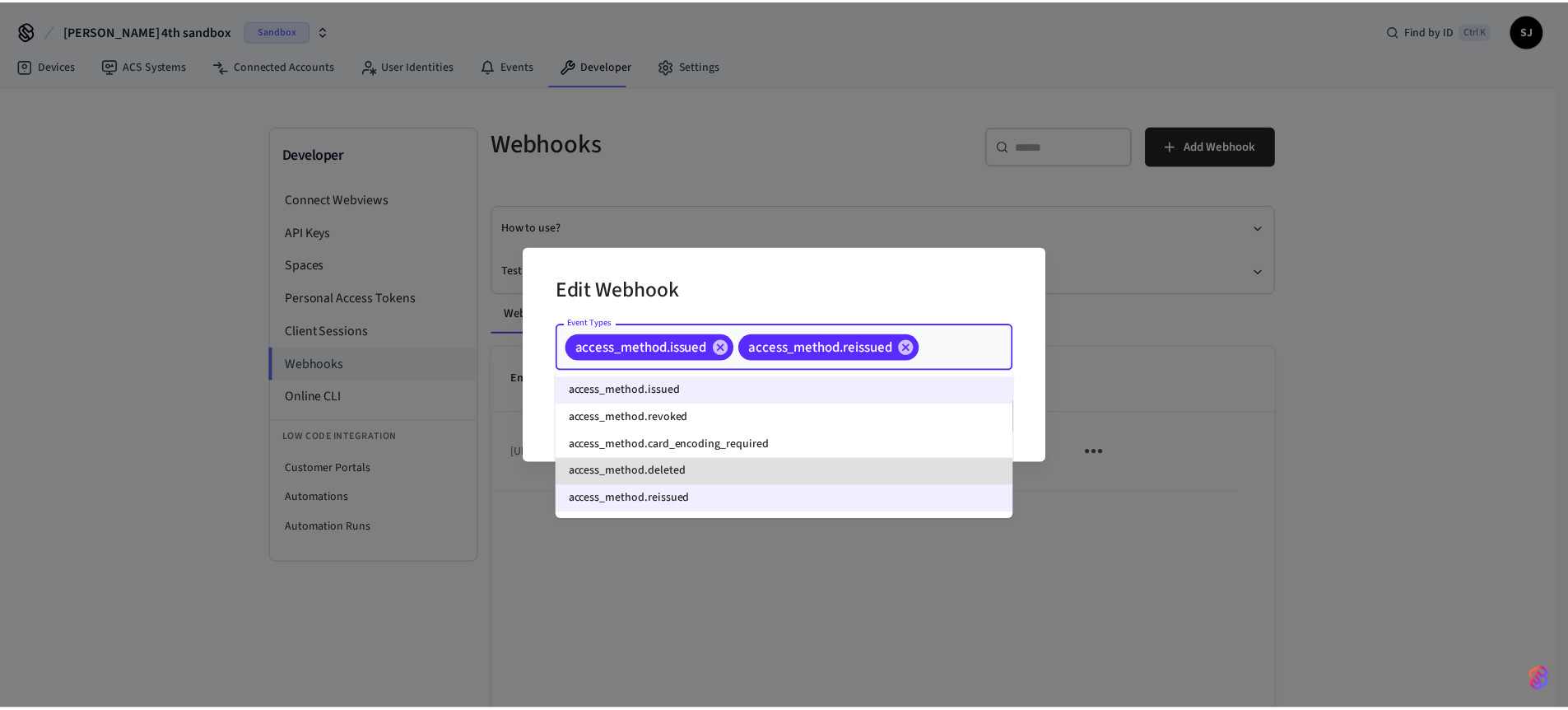
scroll to position [0, 0]
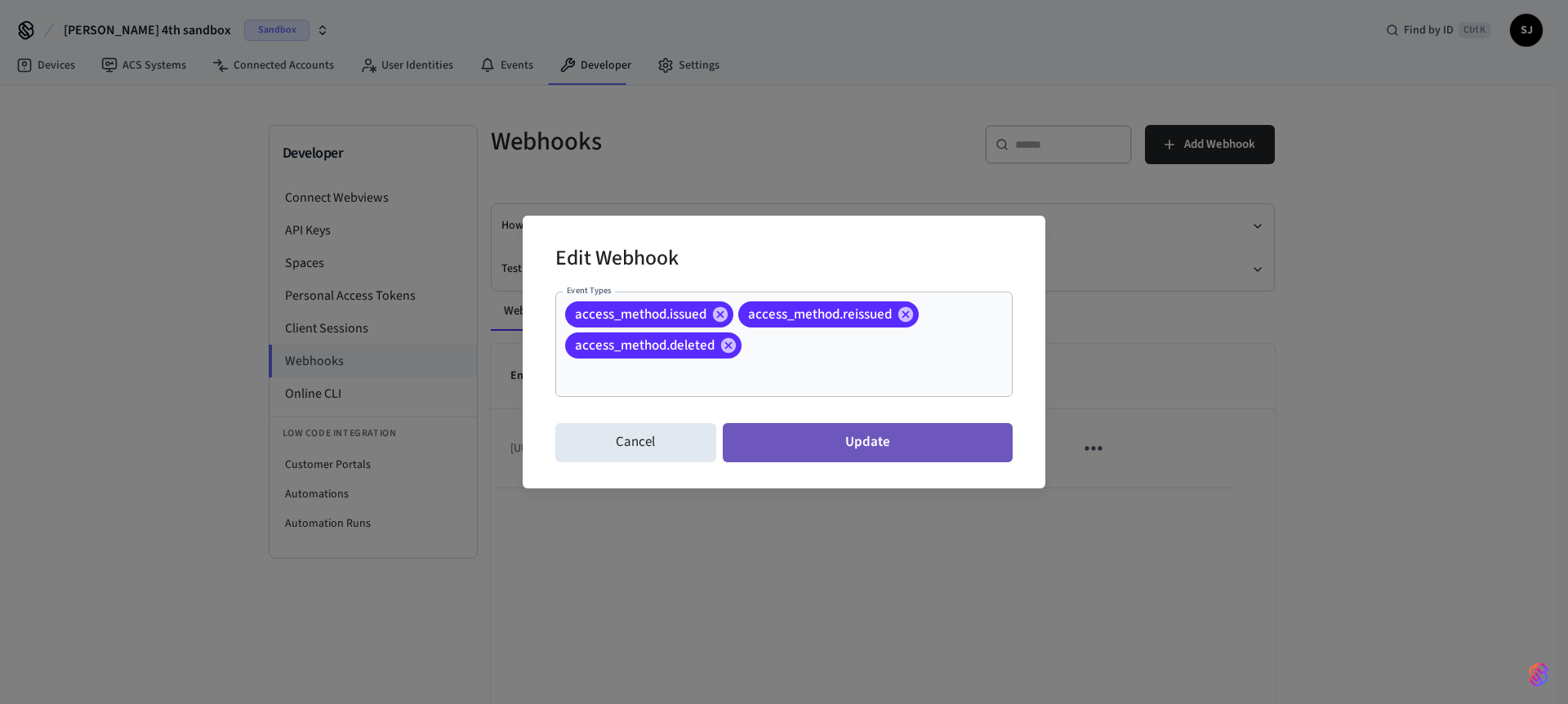
click at [848, 423] on button "Update" at bounding box center [867, 443] width 290 height 39
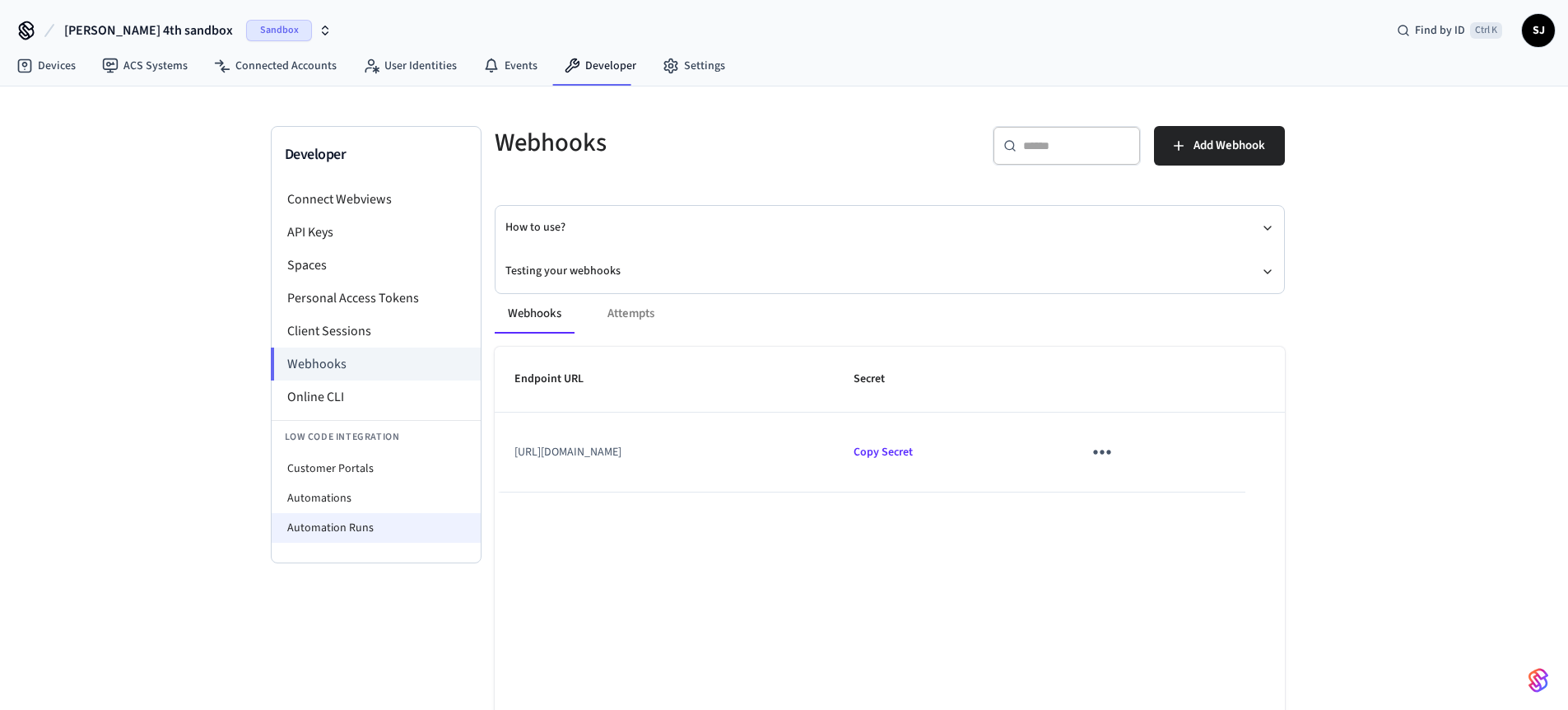
click at [318, 535] on li "Automation Runs" at bounding box center [376, 527] width 209 height 29
